Goal: Task Accomplishment & Management: Use online tool/utility

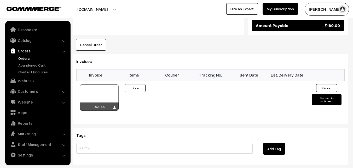
scroll to position [314, 0]
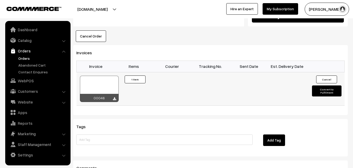
click at [334, 85] on button "Convert to Fulfilment" at bounding box center [327, 90] width 30 height 11
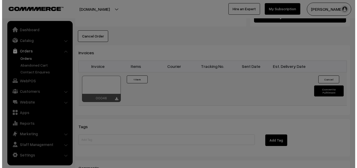
scroll to position [314, 0]
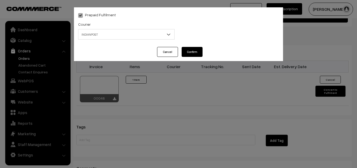
click at [110, 36] on span "INDIANPOST" at bounding box center [126, 34] width 96 height 9
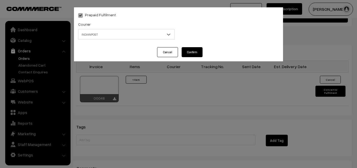
select select "1"
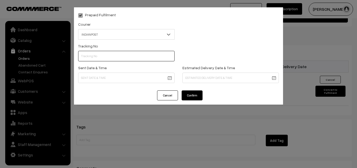
click at [103, 58] on input "text" at bounding box center [126, 56] width 97 height 10
type input "co080480285in"
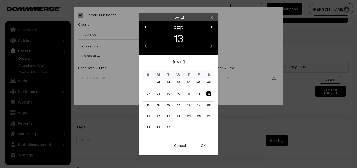
click at [199, 104] on link "19" at bounding box center [199, 104] width 6 height 5
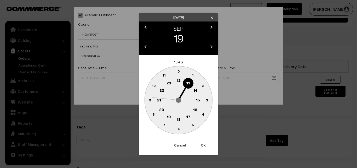
click at [194, 125] on circle at bounding box center [193, 124] width 11 height 11
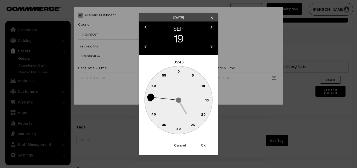
click at [204, 143] on button "OK" at bounding box center [203, 145] width 21 height 12
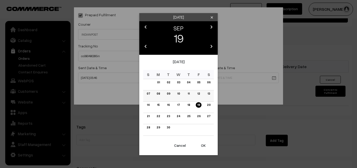
click at [207, 94] on link "13" at bounding box center [208, 93] width 5 height 5
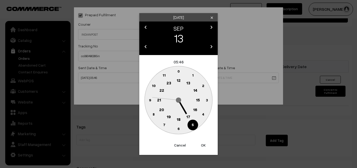
click at [184, 80] on circle at bounding box center [179, 100] width 68 height 68
click at [187, 83] on text "13" at bounding box center [189, 82] width 4 height 5
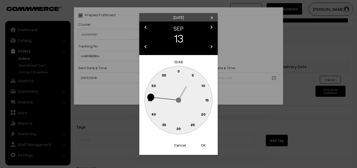
click at [202, 146] on button "OK" at bounding box center [203, 145] width 21 height 12
type input "13-09-2025 13:46"
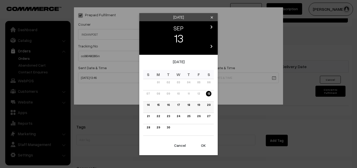
click at [199, 104] on link "19" at bounding box center [199, 104] width 6 height 5
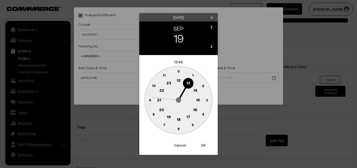
click at [202, 143] on button "OK" at bounding box center [203, 145] width 21 height 12
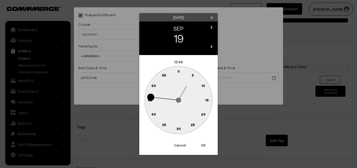
click at [202, 143] on button "OK" at bounding box center [203, 145] width 21 height 12
type input "19-09-2025 13:46"
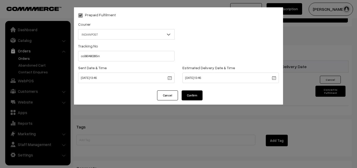
click at [196, 95] on button "Confirm" at bounding box center [192, 95] width 21 height 10
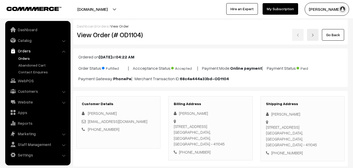
scroll to position [314, 0]
